Goal: Information Seeking & Learning: Learn about a topic

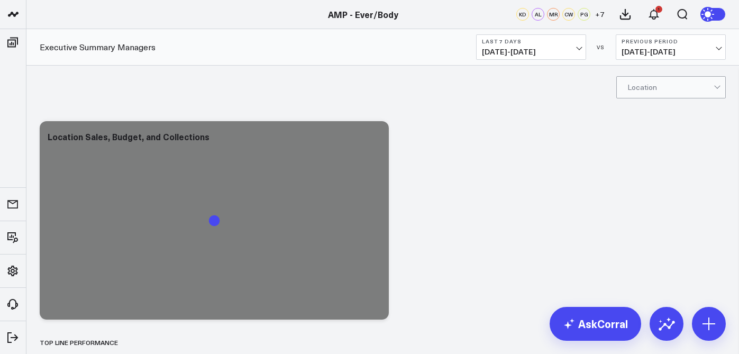
click at [521, 52] on span "[DATE] - [DATE]" at bounding box center [531, 52] width 98 height 8
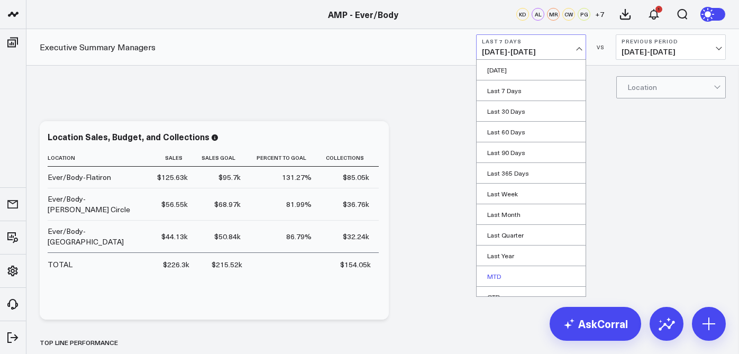
click at [511, 275] on link "MTD" at bounding box center [530, 276] width 109 height 20
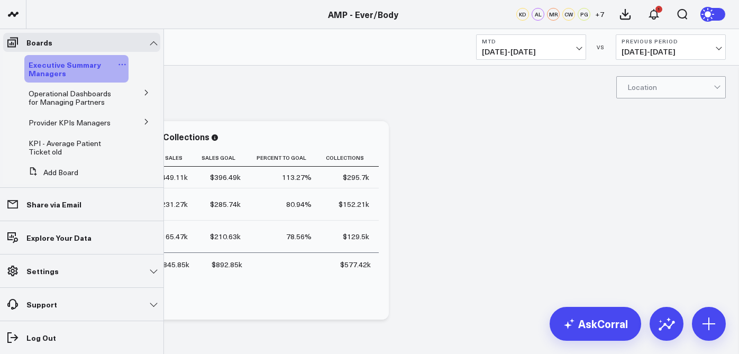
click at [63, 71] on link "Executive Summary Managers" at bounding box center [72, 68] width 87 height 17
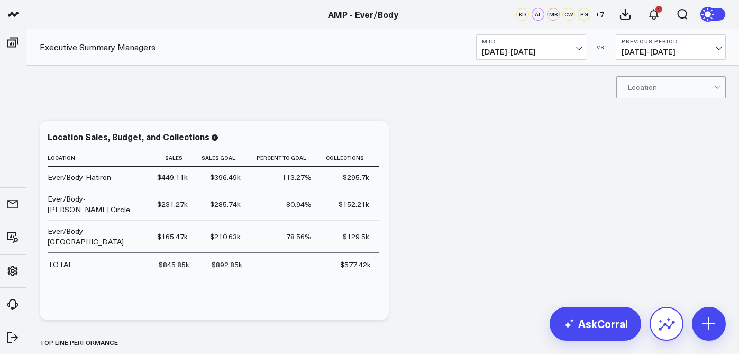
click at [665, 323] on icon at bounding box center [666, 325] width 16 height 10
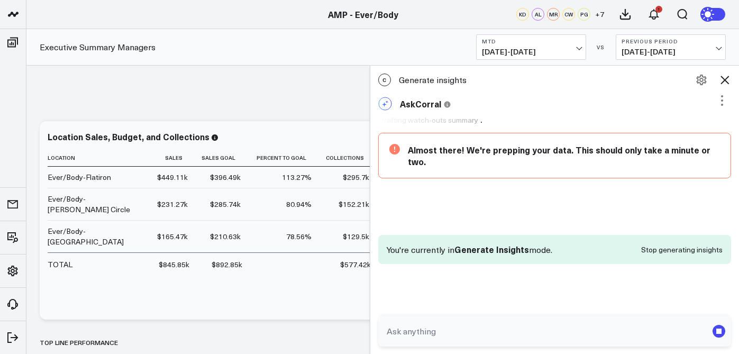
click at [547, 198] on icon at bounding box center [468, 183] width 159 height 79
click at [495, 150] on icon at bounding box center [468, 183] width 159 height 79
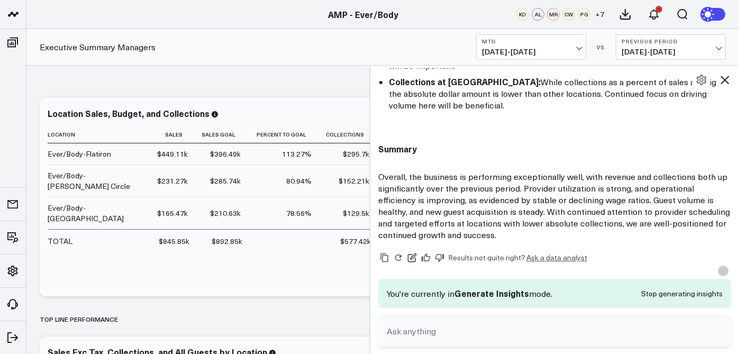
scroll to position [1163, 0]
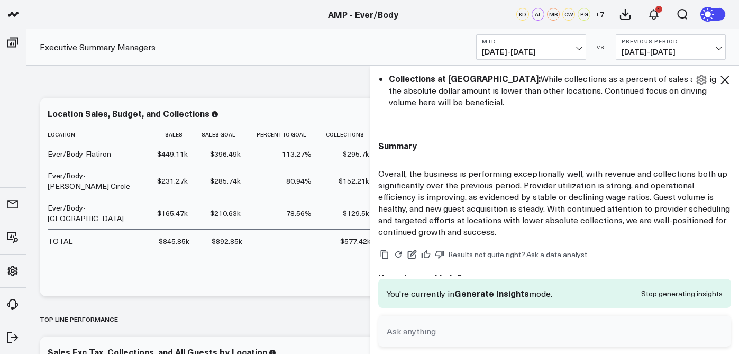
click at [473, 330] on textarea at bounding box center [546, 330] width 324 height 19
type textarea "w"
type textarea "just for [GEOGRAPHIC_DATA]"
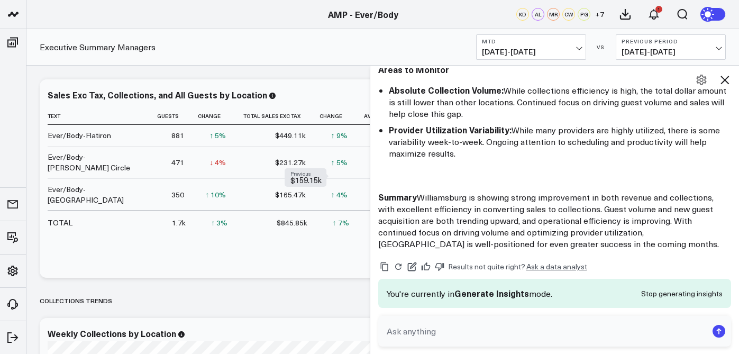
scroll to position [281, 0]
click at [722, 81] on icon at bounding box center [724, 79] width 13 height 13
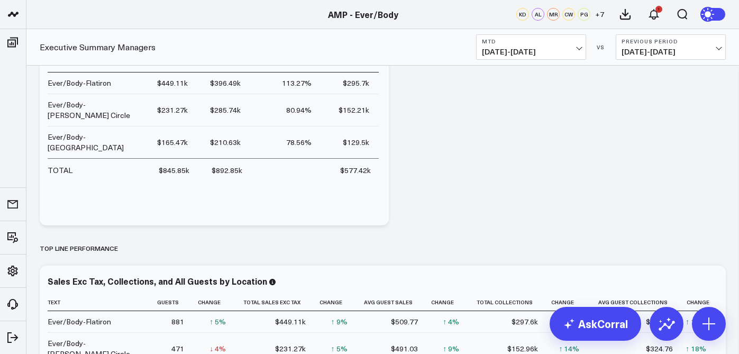
scroll to position [0, 0]
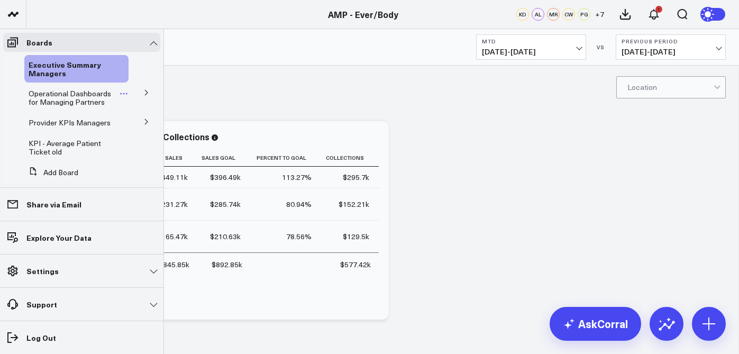
click at [105, 97] on span "Operational Dashboards for Managing Partners" at bounding box center [70, 97] width 82 height 19
click at [141, 97] on button at bounding box center [146, 92] width 27 height 16
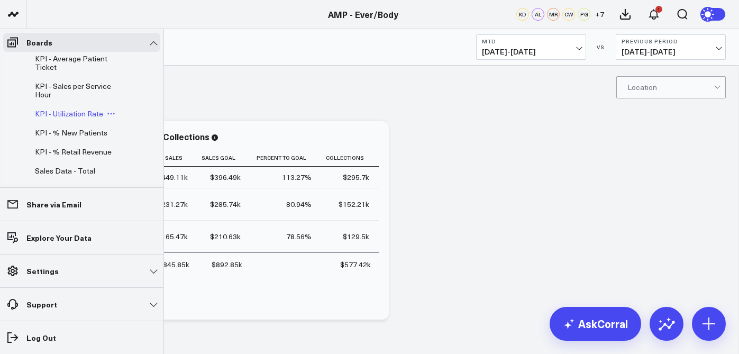
scroll to position [80, 0]
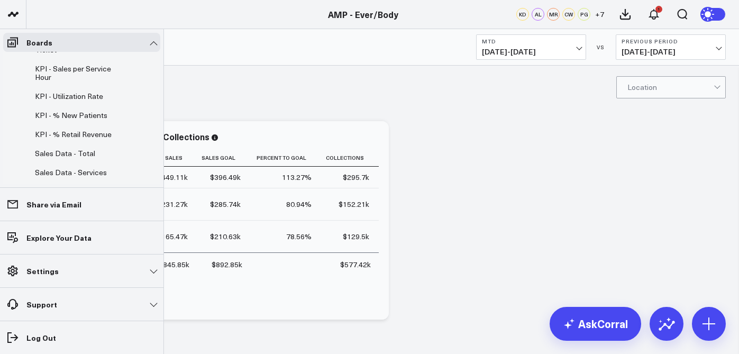
click at [86, 95] on span "KPI - Utilization Rate" at bounding box center [69, 96] width 68 height 10
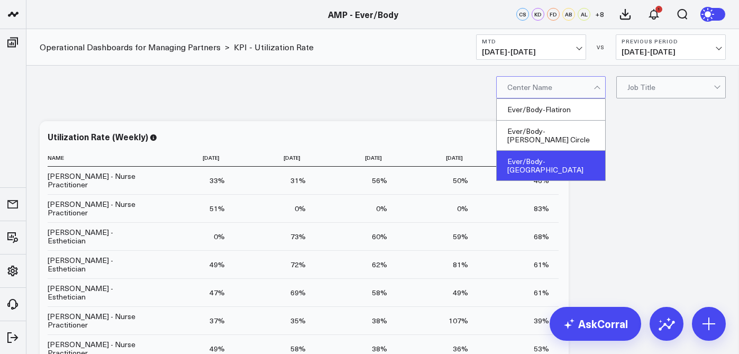
click at [547, 154] on div "Ever/Body-[GEOGRAPHIC_DATA]" at bounding box center [550, 166] width 108 height 30
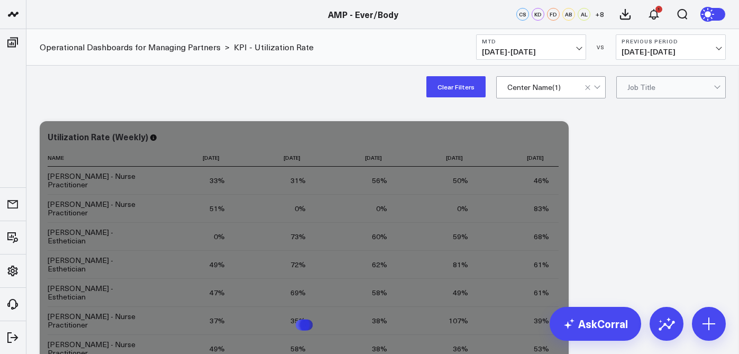
click at [571, 45] on button "MTD [DATE] - [DATE]" at bounding box center [531, 46] width 110 height 25
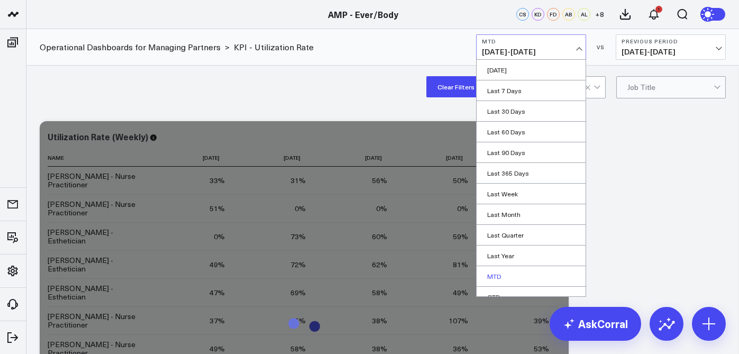
click at [526, 271] on link "MTD" at bounding box center [530, 276] width 109 height 20
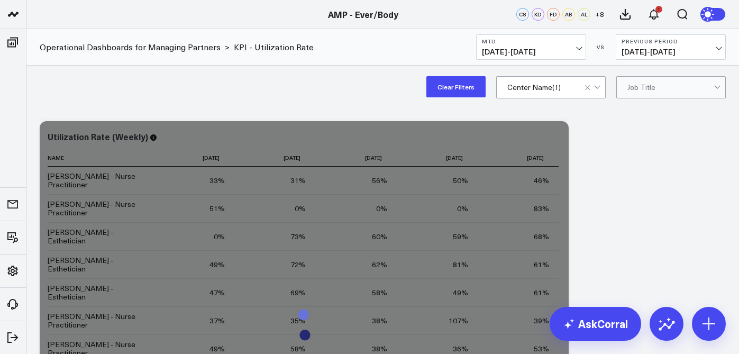
click at [309, 191] on td "31% Previous 33%" at bounding box center [274, 180] width 81 height 27
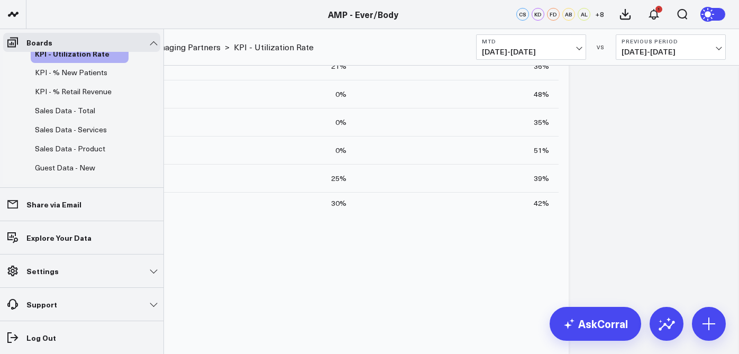
scroll to position [119, 0]
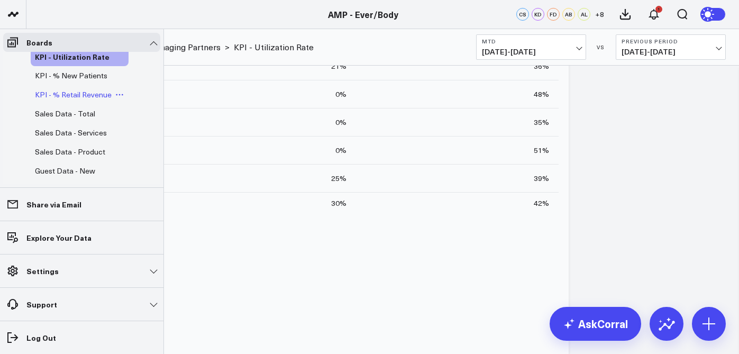
click at [64, 98] on span "KPI - % Retail Revenue" at bounding box center [73, 94] width 77 height 10
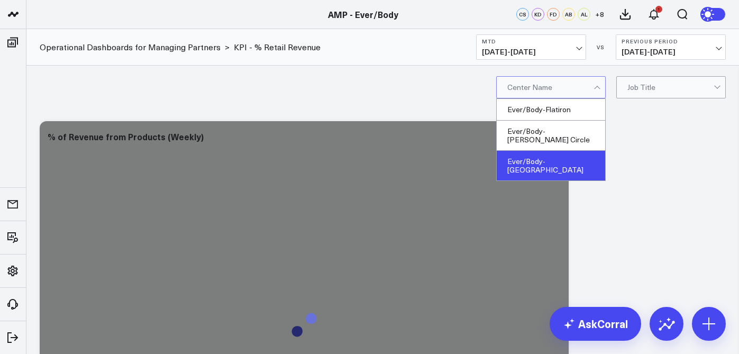
click at [557, 151] on div "Ever/Body-[GEOGRAPHIC_DATA]" at bounding box center [550, 166] width 108 height 30
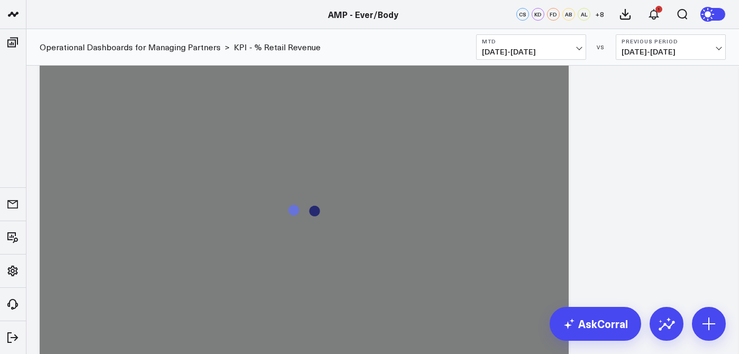
scroll to position [535, 0]
click at [403, 209] on div at bounding box center [304, 216] width 513 height 369
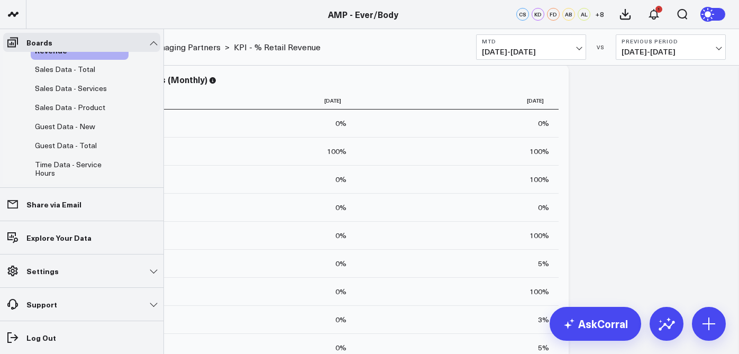
scroll to position [176, 0]
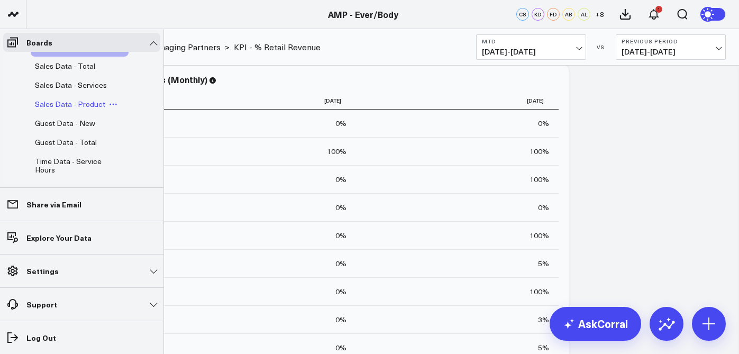
click at [92, 103] on span "Sales Data - Product" at bounding box center [70, 104] width 70 height 10
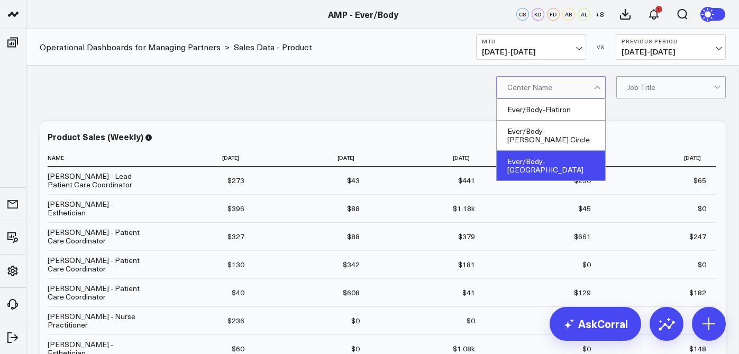
click at [552, 151] on div "Ever/Body-[GEOGRAPHIC_DATA]" at bounding box center [550, 166] width 108 height 30
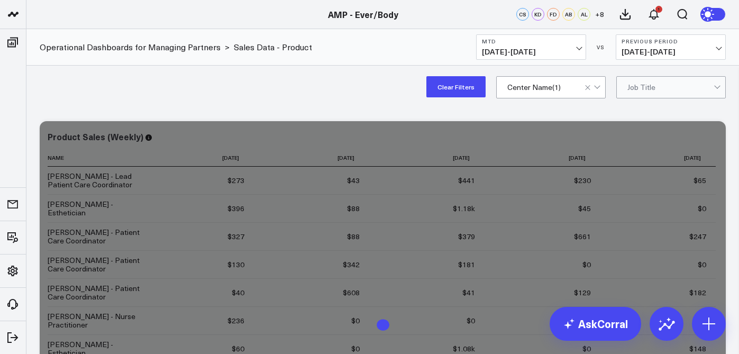
click at [386, 105] on div "Clear Filters option Ever/Body-[GEOGRAPHIC_DATA], selected. Center Name ( 1 ) J…" at bounding box center [382, 87] width 712 height 42
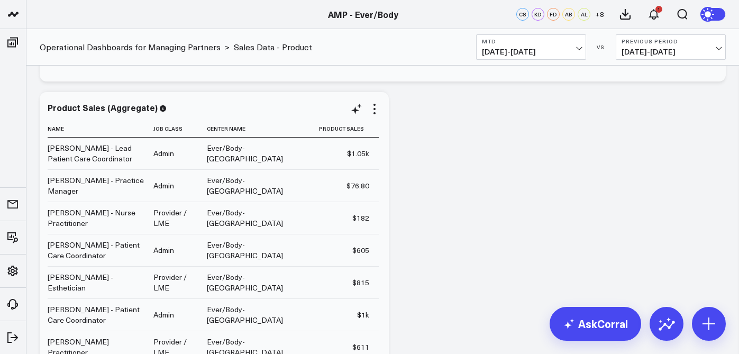
scroll to position [855, 0]
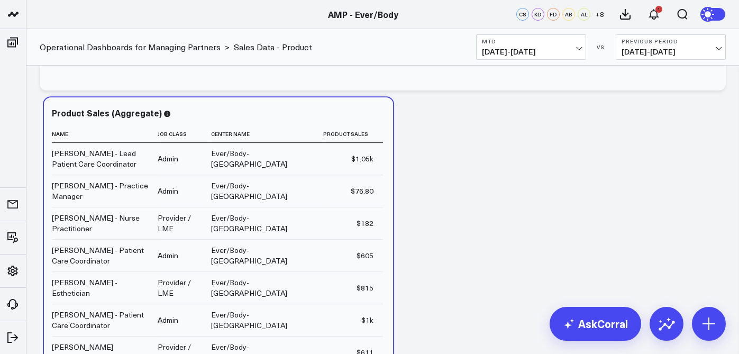
drag, startPoint x: 40, startPoint y: 114, endPoint x: 43, endPoint y: 108, distance: 6.2
click at [44, 109] on div "Product Sales (Aggregate) Name Job Class Center Name Product Sales [PERSON_NAME…" at bounding box center [218, 300] width 349 height 407
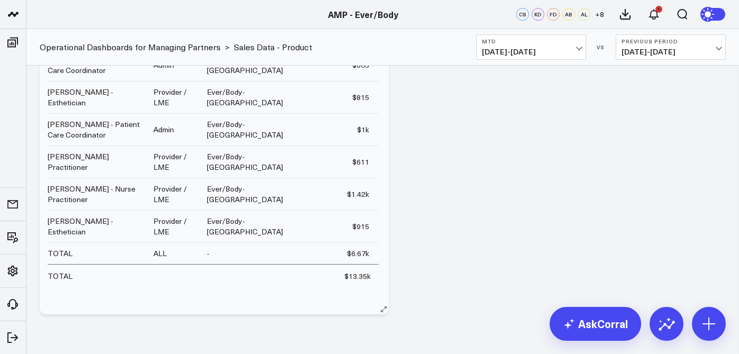
scroll to position [1056, 0]
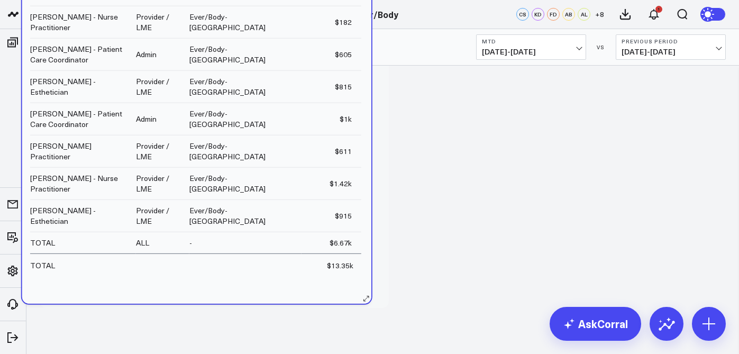
drag, startPoint x: 371, startPoint y: 277, endPoint x: 363, endPoint y: 279, distance: 7.9
click at [363, 279] on div "Name Job Class Center Name Product Sales [PERSON_NAME] - Lead Patient Care Coor…" at bounding box center [196, 108] width 333 height 369
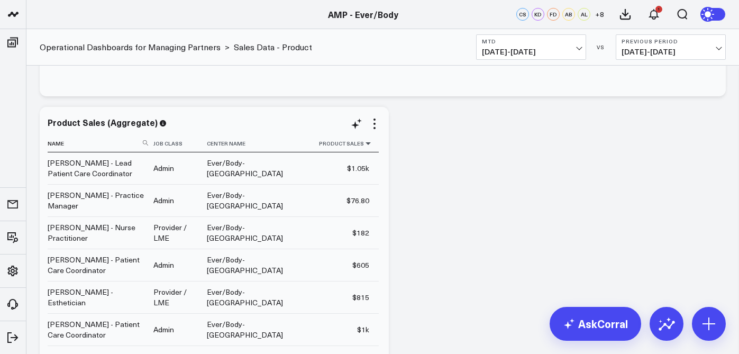
scroll to position [842, 0]
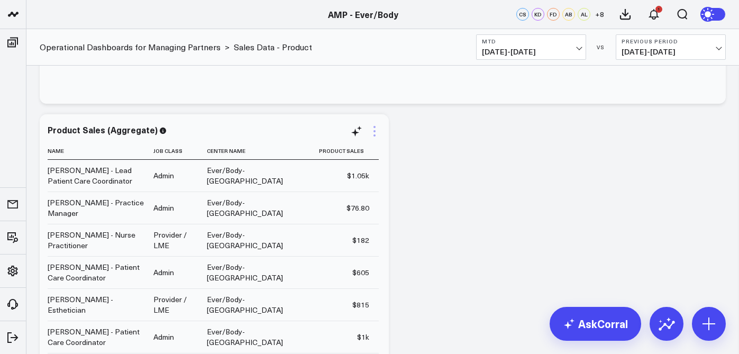
click at [374, 133] on icon at bounding box center [374, 131] width 13 height 13
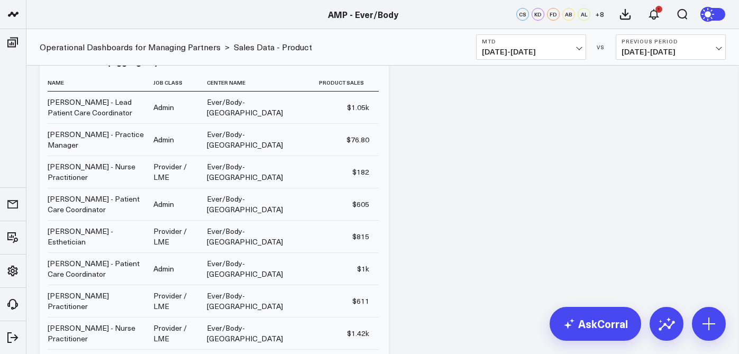
scroll to position [901, 0]
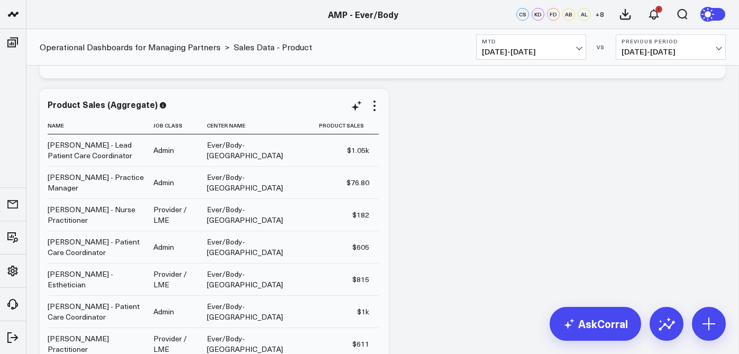
scroll to position [842, 0]
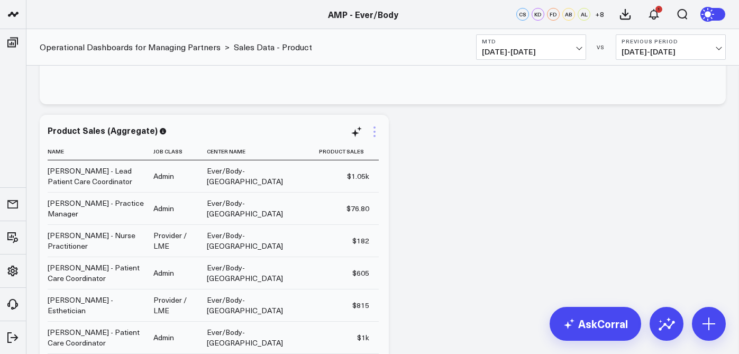
click at [377, 133] on icon at bounding box center [374, 131] width 13 height 13
click at [357, 133] on icon at bounding box center [355, 133] width 8 height 8
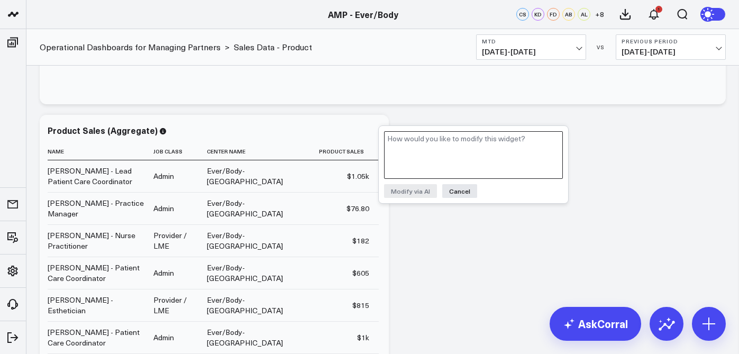
click at [415, 167] on textarea at bounding box center [473, 155] width 179 height 48
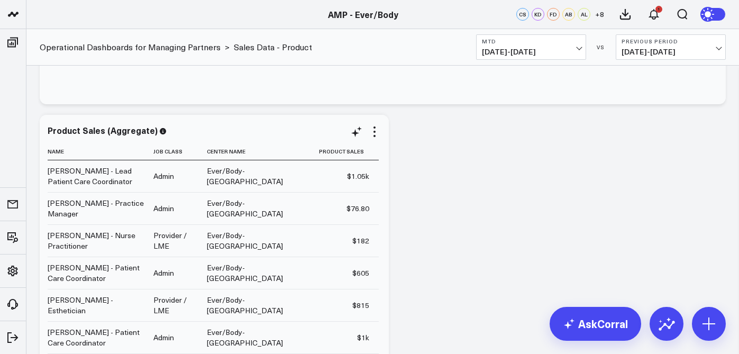
click at [374, 142] on div "Product Sales (Aggregate) Name Job Class Center Name Product Sales [PERSON_NAME…" at bounding box center [214, 318] width 333 height 386
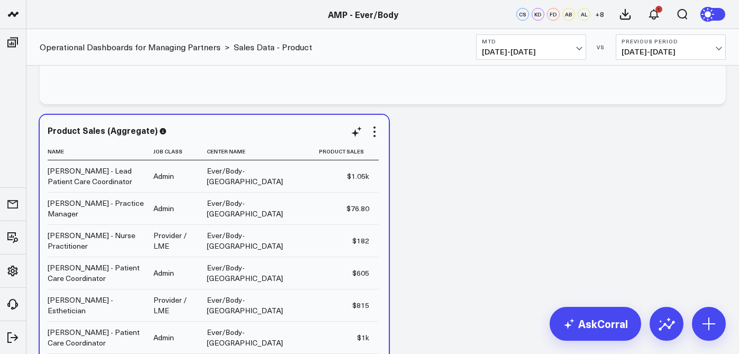
click at [376, 139] on div "Product Sales (Aggregate) Name Job Class Center Name Product Sales [PERSON_NAME…" at bounding box center [214, 318] width 333 height 386
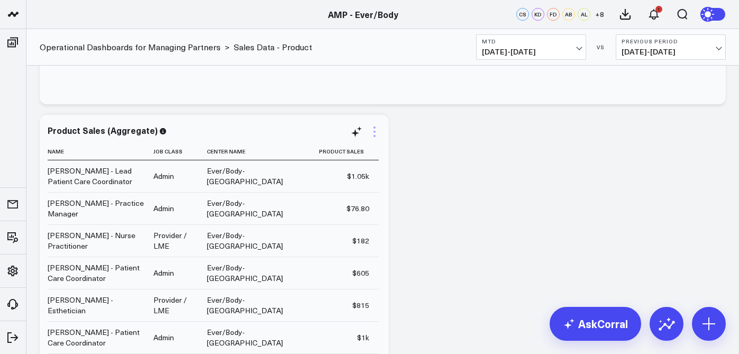
click at [373, 131] on icon at bounding box center [374, 131] width 13 height 13
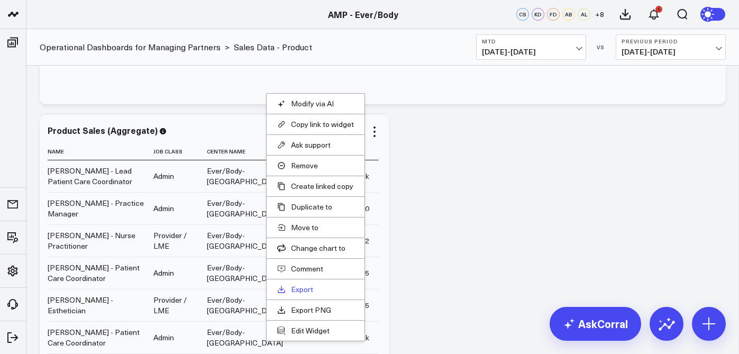
click at [325, 292] on link "Export" at bounding box center [315, 289] width 77 height 10
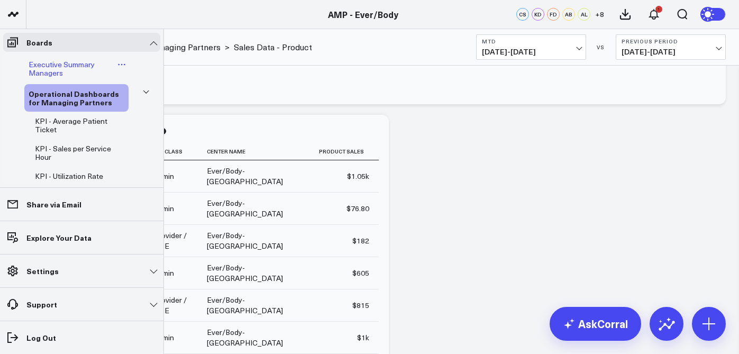
click at [78, 64] on span "Executive Summary Managers" at bounding box center [62, 68] width 66 height 19
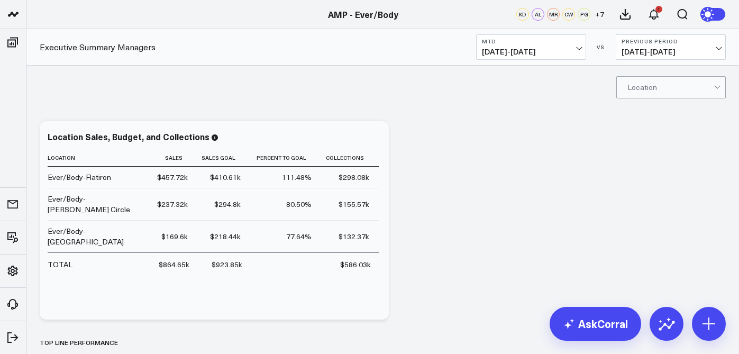
click at [557, 51] on span "[DATE] - [DATE]" at bounding box center [531, 52] width 98 height 8
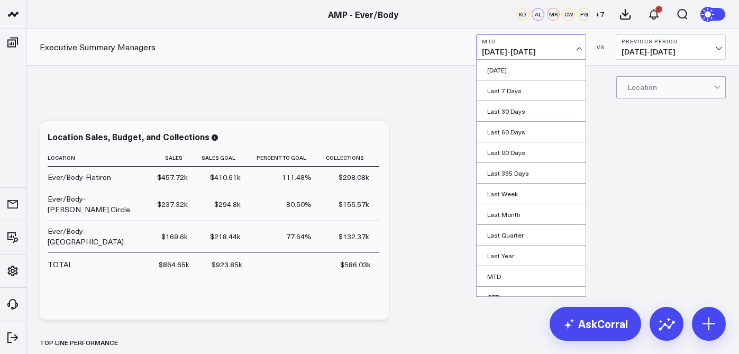
click at [590, 81] on div "Location" at bounding box center [382, 87] width 712 height 42
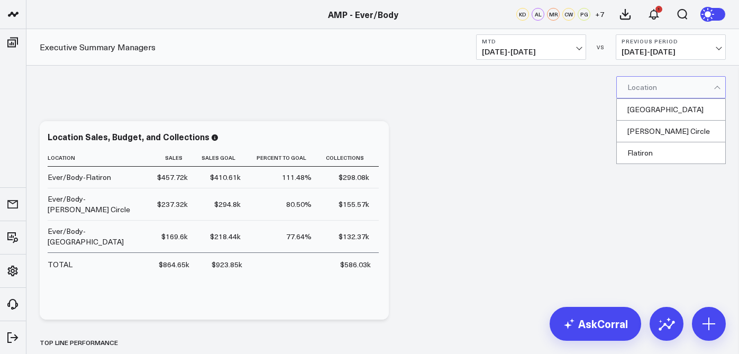
click at [635, 85] on div at bounding box center [670, 87] width 86 height 21
click at [636, 105] on div "[GEOGRAPHIC_DATA]" at bounding box center [670, 110] width 108 height 22
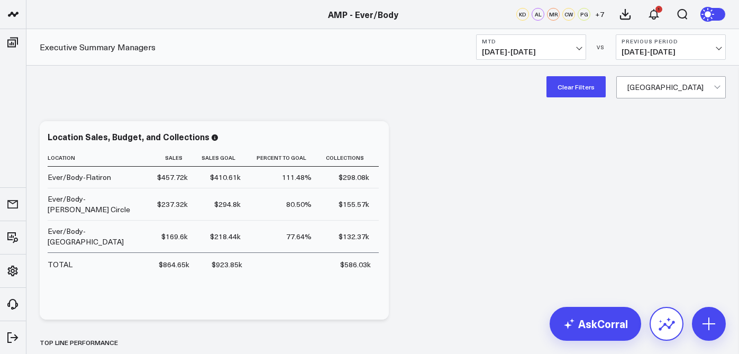
click at [666, 318] on icon at bounding box center [666, 323] width 17 height 17
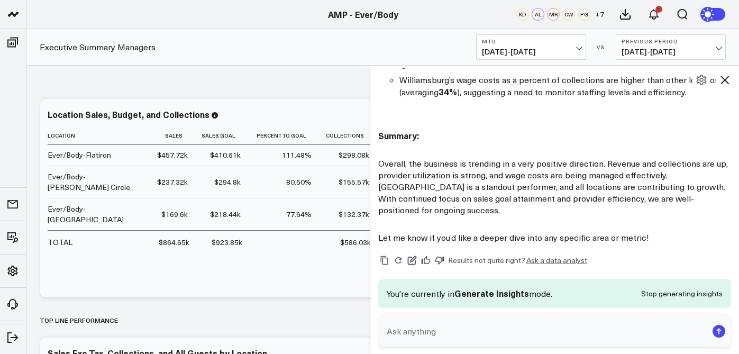
scroll to position [28, 0]
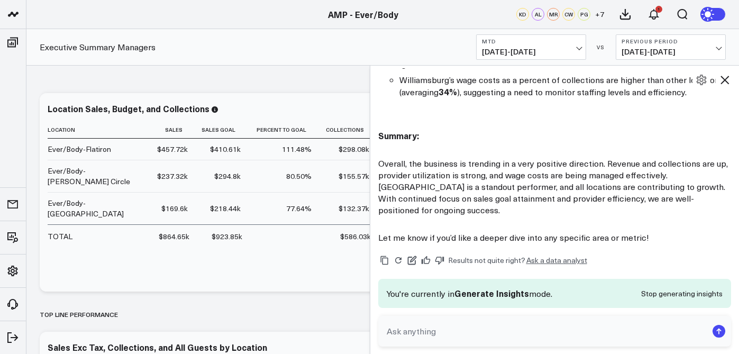
click at [468, 319] on form at bounding box center [554, 331] width 353 height 31
click at [463, 330] on textarea at bounding box center [546, 330] width 324 height 19
type textarea "Can I jus get williamsburg and all their accomplishments this month detailed"
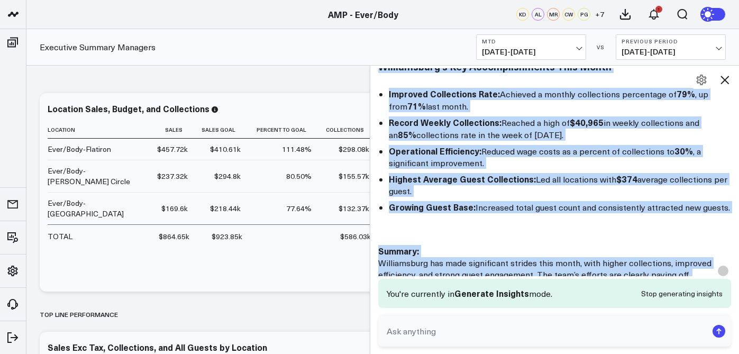
scroll to position [2027, 0]
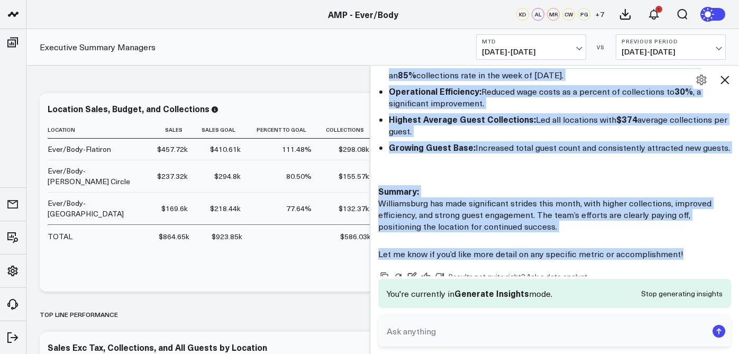
drag, startPoint x: 377, startPoint y: 122, endPoint x: 711, endPoint y: 208, distance: 344.6
copy div "Loremipsumdo: Sitame 8110 Consecteturadip 6. Elitsed & Doeiusmodte Incidid Utla…"
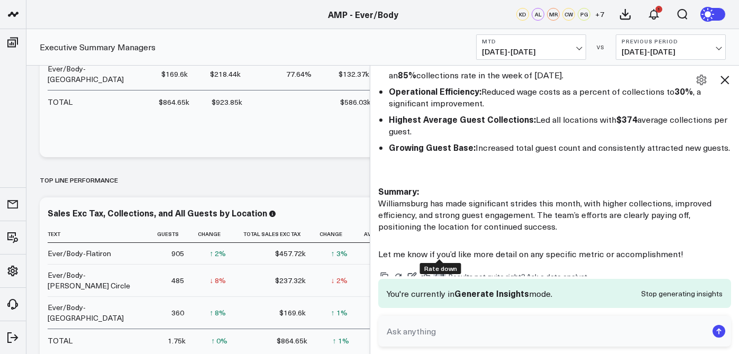
scroll to position [208, 0]
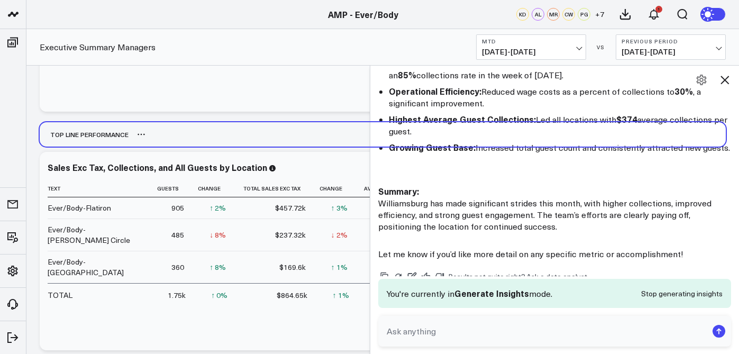
click at [301, 132] on div "Top line Performance" at bounding box center [383, 134] width 686 height 24
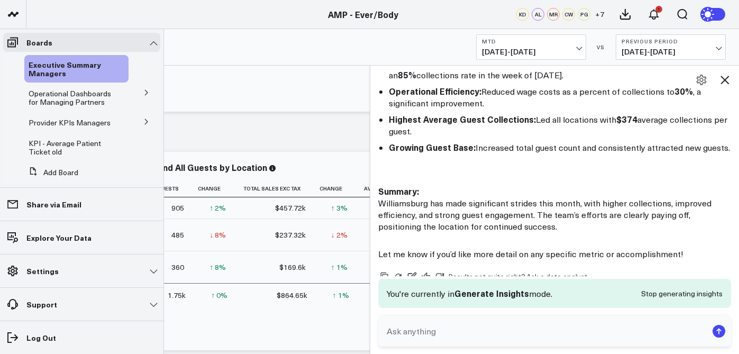
click at [125, 96] on li "Operational Dashboards for Managing Partners KPI - Average Patient Ticket KPI -…" at bounding box center [81, 97] width 157 height 27
click at [143, 95] on icon at bounding box center [146, 92] width 6 height 6
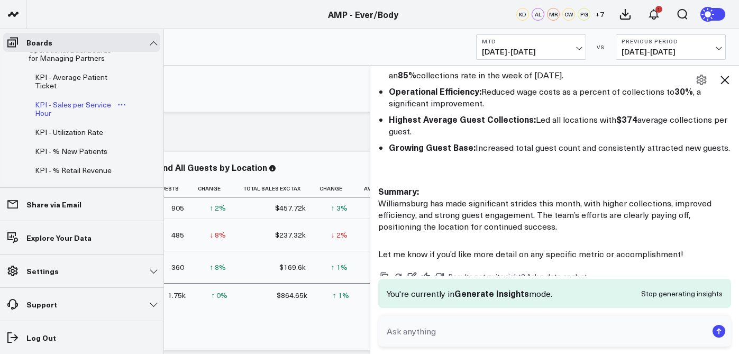
scroll to position [46, 0]
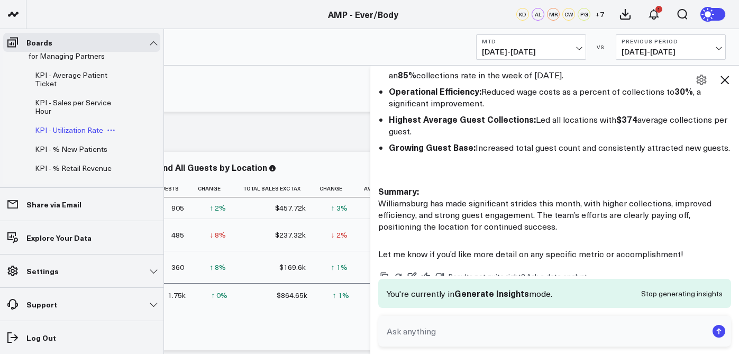
click at [96, 125] on span "KPI - Utilization Rate" at bounding box center [69, 130] width 68 height 10
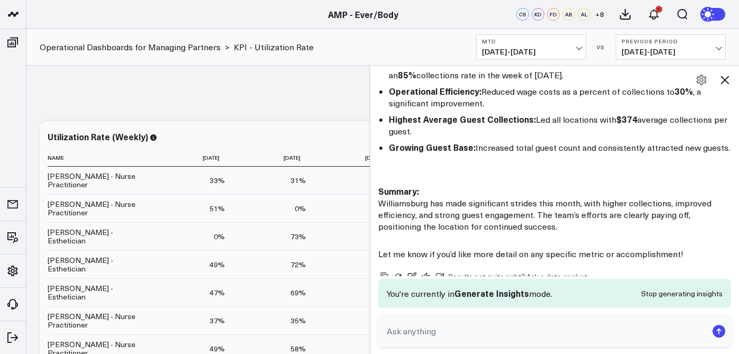
click at [727, 80] on icon at bounding box center [724, 79] width 13 height 13
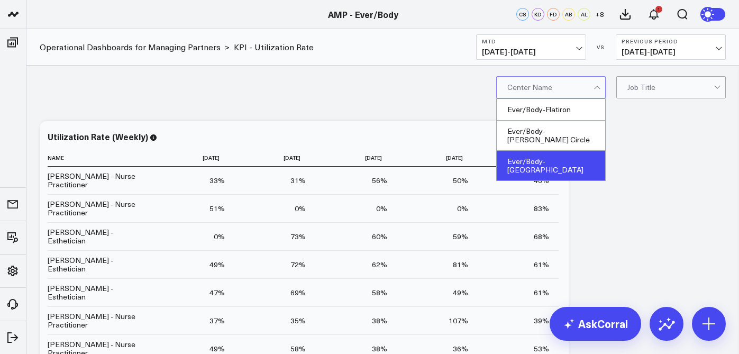
click at [561, 151] on div "Ever/Body-[GEOGRAPHIC_DATA]" at bounding box center [550, 166] width 108 height 30
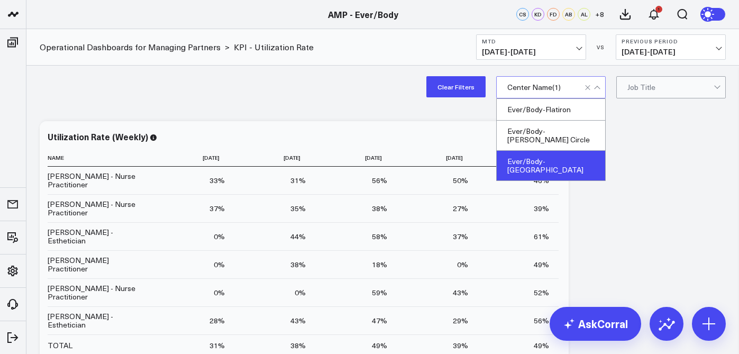
click at [457, 133] on div "Utilization Rate (Weekly)" at bounding box center [304, 137] width 513 height 10
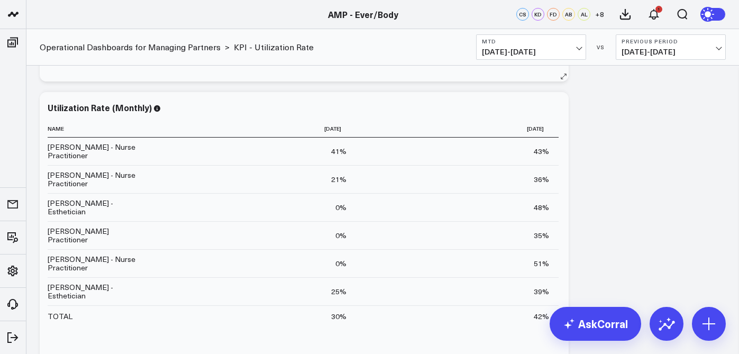
scroll to position [440, 0]
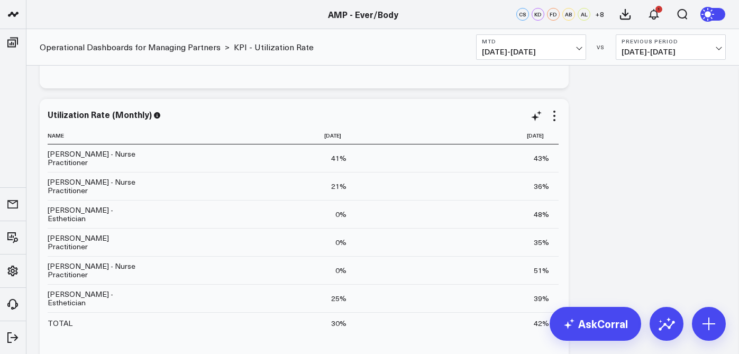
click at [556, 123] on div "Utilization Rate (Monthly) Name [DATE] [DATE] [PERSON_NAME] - Nurse Practitione…" at bounding box center [304, 302] width 513 height 386
click at [556, 119] on icon at bounding box center [554, 115] width 13 height 13
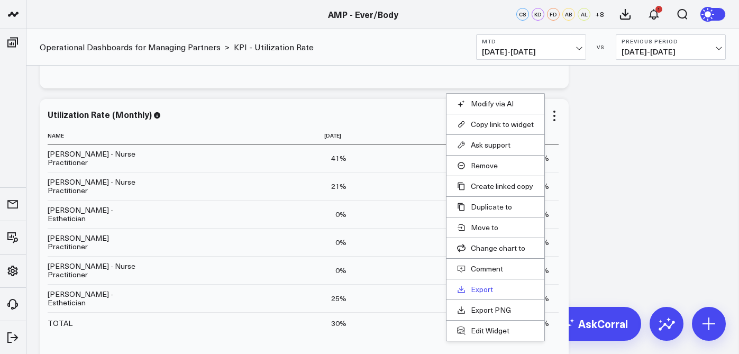
click at [491, 285] on link "Export" at bounding box center [495, 289] width 77 height 10
